Goal: Unclear

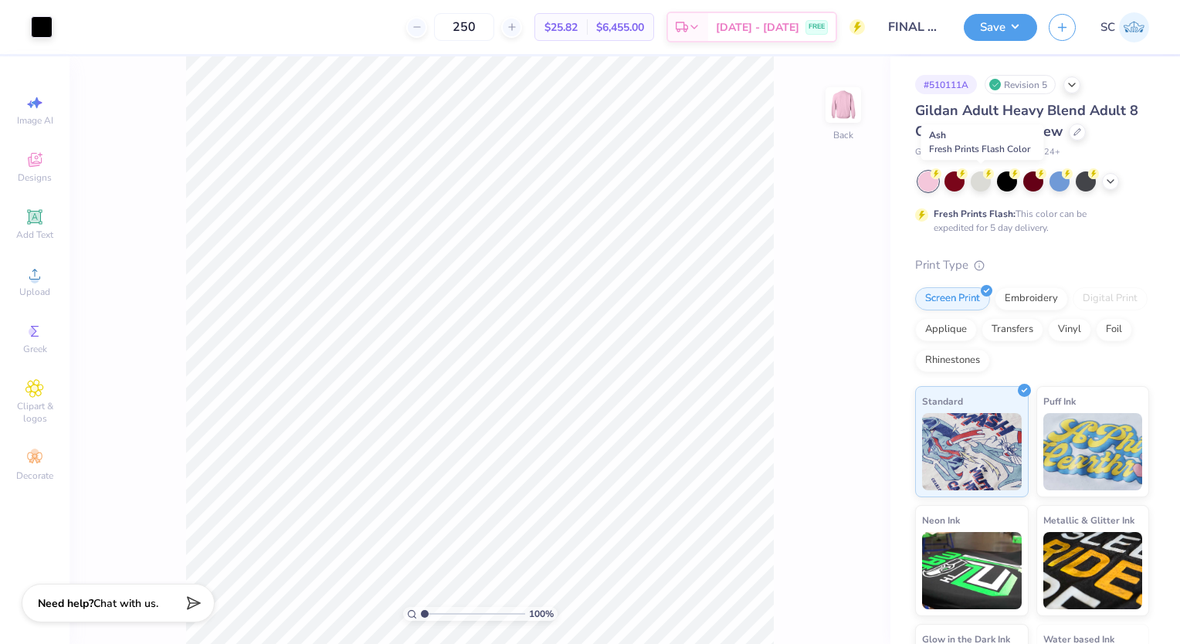
click at [971, 178] on div at bounding box center [981, 181] width 20 height 20
drag, startPoint x: 1100, startPoint y: 188, endPoint x: 1103, endPoint y: 179, distance: 9.8
click at [1103, 179] on div at bounding box center [1033, 181] width 231 height 20
click at [1103, 179] on div at bounding box center [1110, 181] width 17 height 17
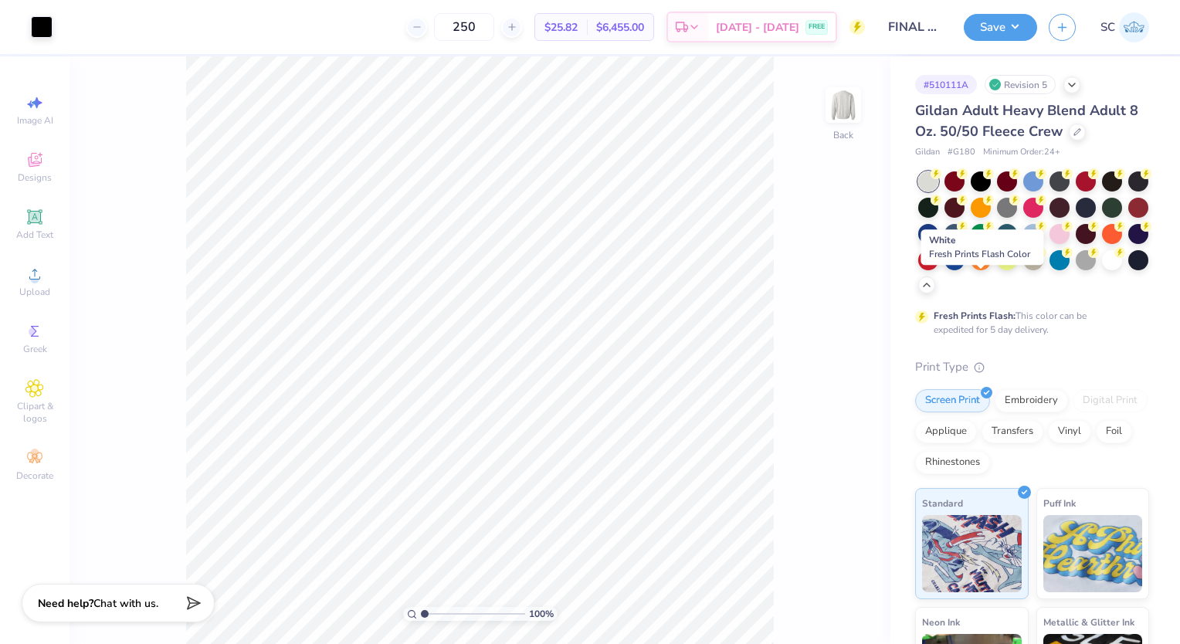
click at [1102, 270] on div at bounding box center [1112, 260] width 20 height 20
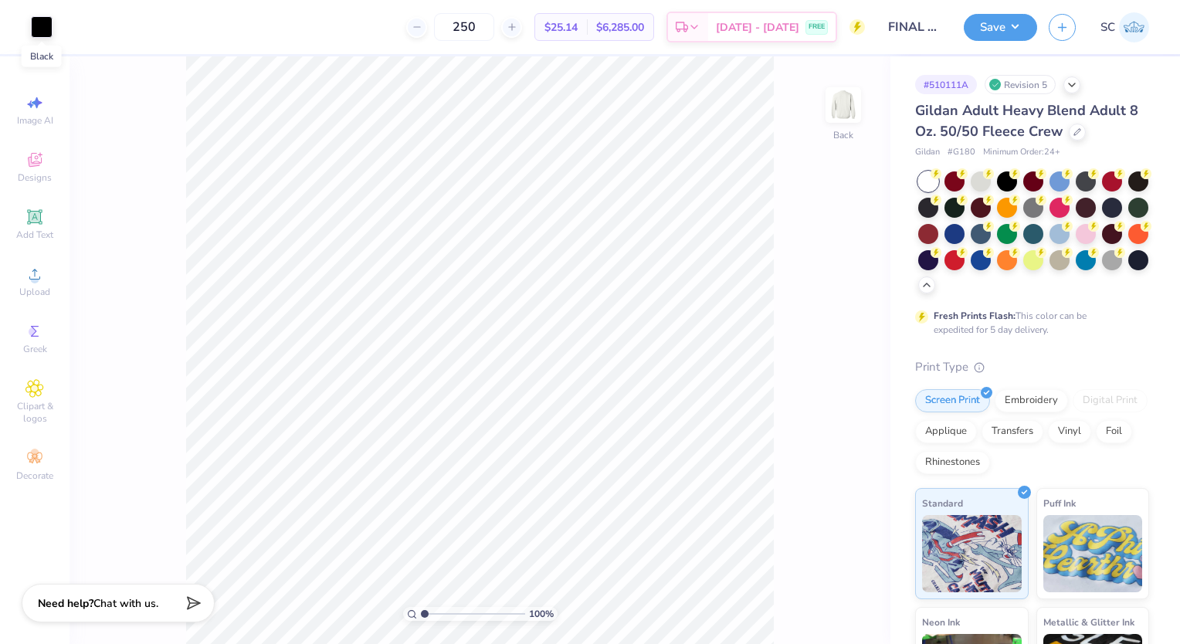
click at [39, 19] on div at bounding box center [42, 27] width 22 height 22
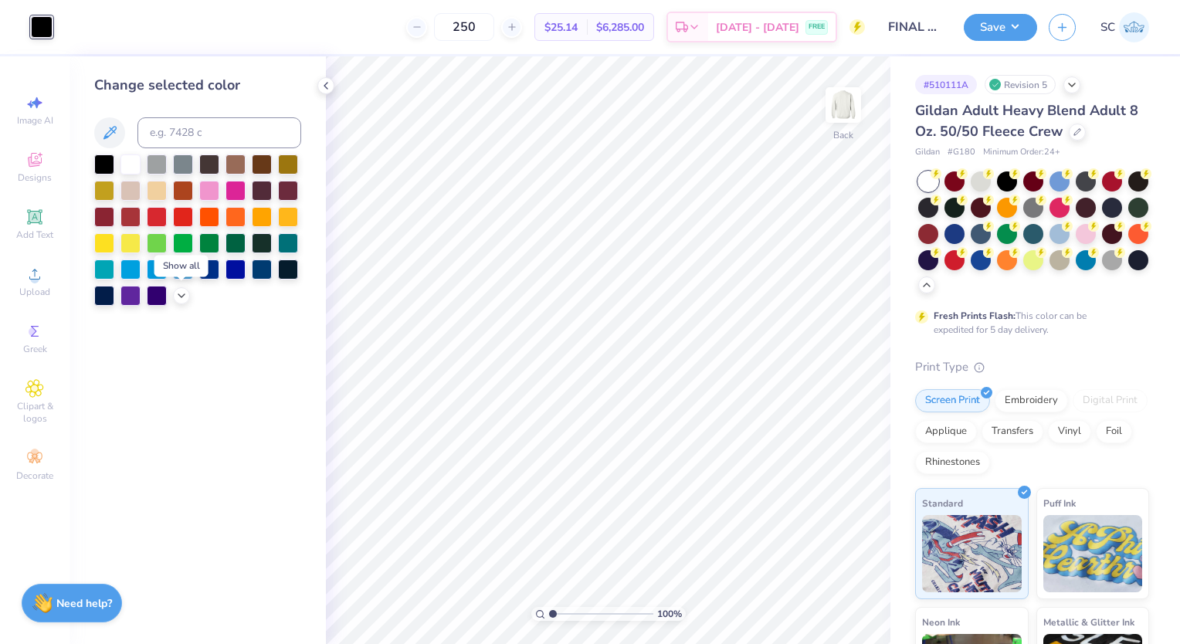
click at [180, 287] on div at bounding box center [181, 295] width 17 height 17
